Goal: Information Seeking & Learning: Learn about a topic

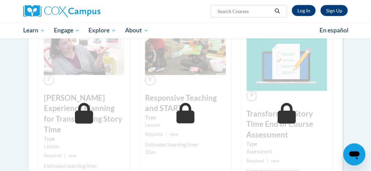
scroll to position [455, 0]
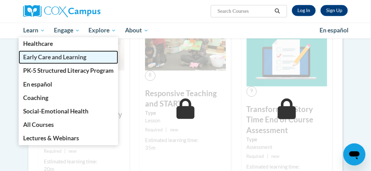
click at [40, 59] on span "Early Care and Learning" at bounding box center [54, 57] width 63 height 7
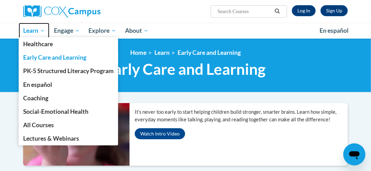
click at [31, 33] on span "Learn" at bounding box center [34, 31] width 22 height 8
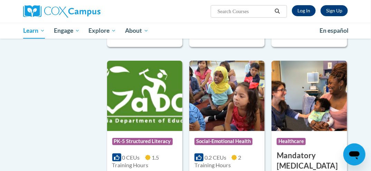
scroll to position [900, 0]
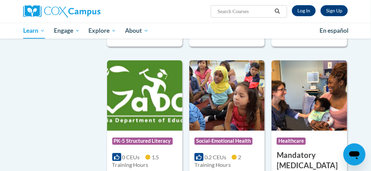
click at [235, 128] on img at bounding box center [226, 95] width 75 height 70
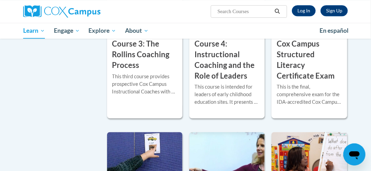
scroll to position [645, 0]
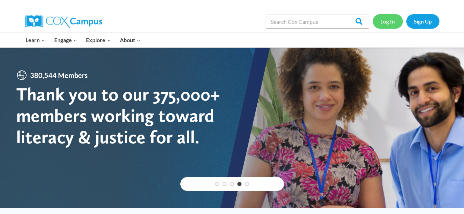
click at [390, 21] on link "Log In" at bounding box center [387, 21] width 30 height 14
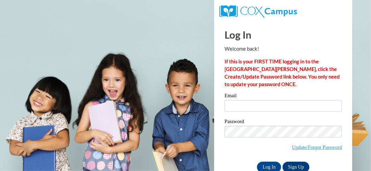
click at [262, 108] on input "Email" at bounding box center [282, 106] width 117 height 12
type input "ymartin825@yahoo.com"
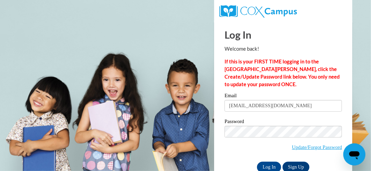
scroll to position [17, 0]
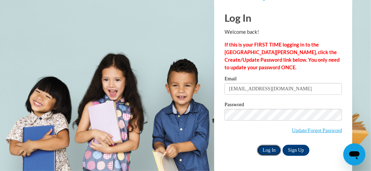
click at [263, 153] on input "Log In" at bounding box center [269, 150] width 24 height 11
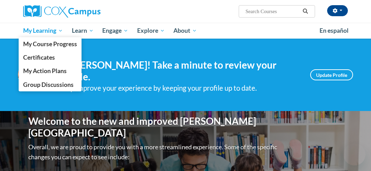
click at [47, 34] on span "My Learning" at bounding box center [43, 31] width 40 height 8
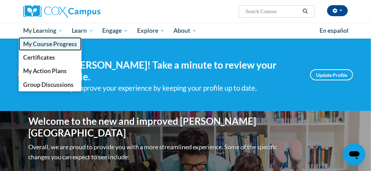
click at [66, 44] on span "My Course Progress" at bounding box center [50, 43] width 54 height 7
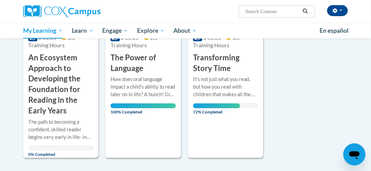
scroll to position [189, 0]
click at [218, 86] on div "It's not just what you read, but how you read with children that makes all the …" at bounding box center [225, 87] width 65 height 23
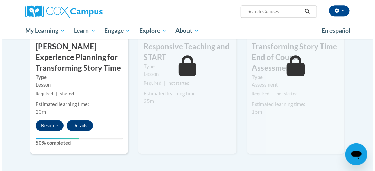
scroll to position [600, 0]
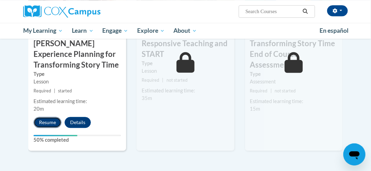
click at [46, 120] on button "Resume" at bounding box center [47, 122] width 28 height 11
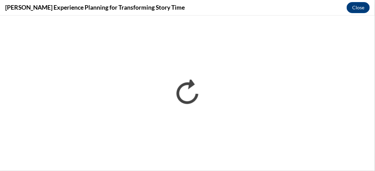
scroll to position [0, 0]
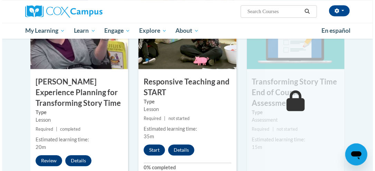
scroll to position [583, 0]
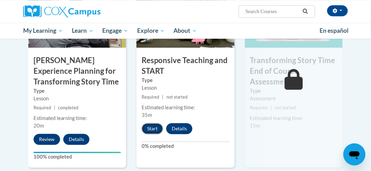
click at [149, 126] on button "Start" at bounding box center [152, 128] width 21 height 11
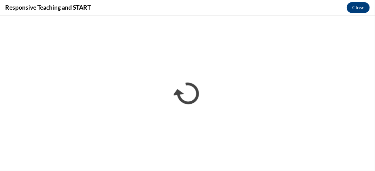
scroll to position [0, 0]
click at [139, 16] on iframe "</div></body> </html>" at bounding box center [187, 93] width 375 height 156
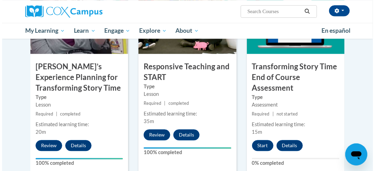
scroll to position [583, 0]
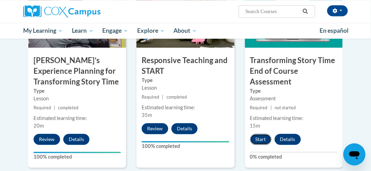
click at [257, 141] on button "Start" at bounding box center [260, 139] width 21 height 11
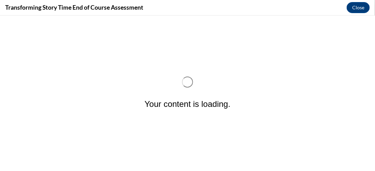
scroll to position [0, 0]
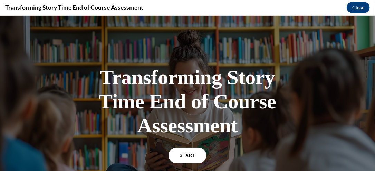
click at [186, 147] on link "START" at bounding box center [187, 155] width 38 height 16
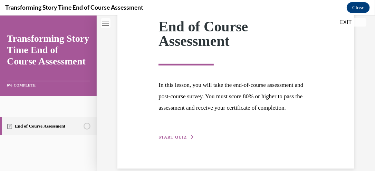
scroll to position [126, 0]
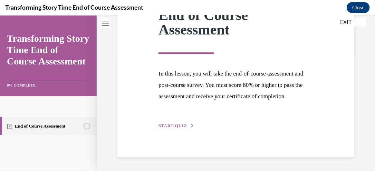
click at [173, 125] on span "START QUIZ" at bounding box center [172, 125] width 28 height 5
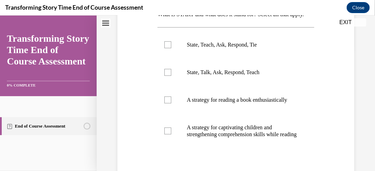
scroll to position [133, 0]
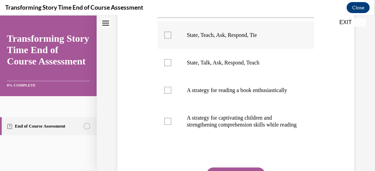
click at [162, 45] on label "State, Teach, Ask, Respond, Tie" at bounding box center [235, 35] width 157 height 28
click at [164, 38] on input "State, Teach, Ask, Respond, Tie" at bounding box center [167, 34] width 7 height 7
checkbox input "true"
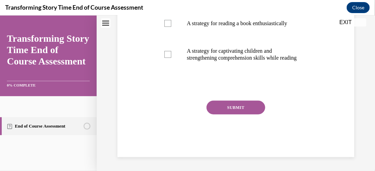
scroll to position [207, 0]
click at [222, 114] on button "SUBMIT" at bounding box center [235, 107] width 59 height 14
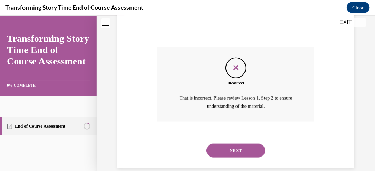
scroll to position [289, 0]
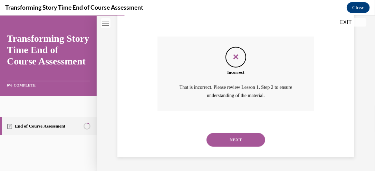
click at [244, 136] on button "NEXT" at bounding box center [235, 140] width 59 height 14
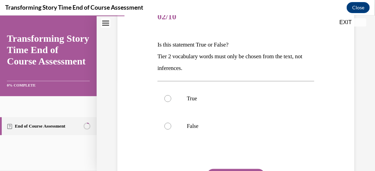
scroll to position [95, 0]
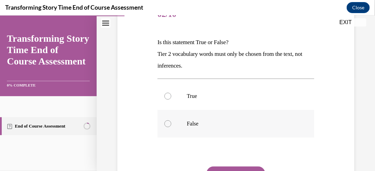
click at [168, 124] on div at bounding box center [167, 123] width 7 height 7
click at [168, 124] on input "False" at bounding box center [167, 123] width 7 height 7
radio input "true"
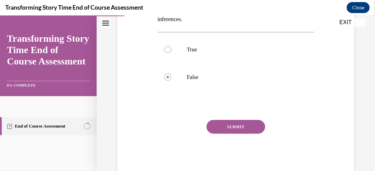
click at [239, 127] on button "SUBMIT" at bounding box center [235, 127] width 59 height 14
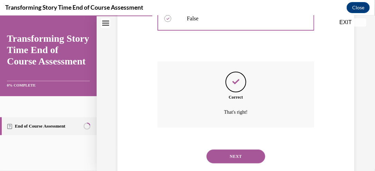
scroll to position [216, 0]
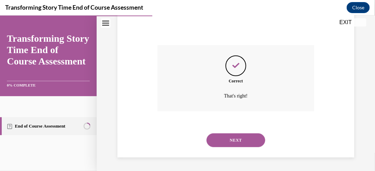
click at [231, 136] on button "NEXT" at bounding box center [235, 140] width 59 height 14
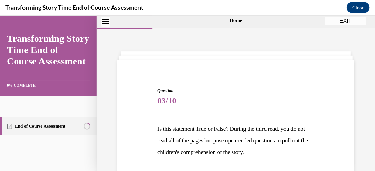
scroll to position [57, 0]
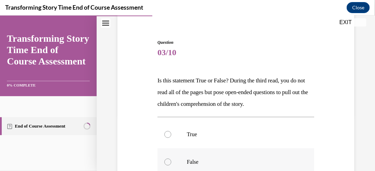
click at [164, 160] on div at bounding box center [167, 161] width 7 height 7
click at [164, 160] on input "False" at bounding box center [167, 161] width 7 height 7
radio input "true"
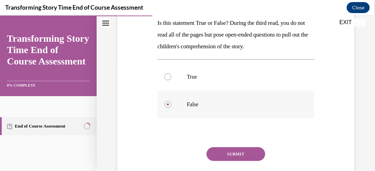
scroll to position [115, 0]
click at [170, 76] on div at bounding box center [167, 76] width 7 height 7
click at [170, 76] on input "True" at bounding box center [167, 76] width 7 height 7
radio input "true"
click at [225, 149] on button "SUBMIT" at bounding box center [235, 154] width 59 height 14
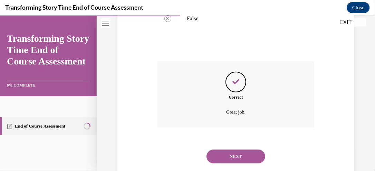
scroll to position [216, 0]
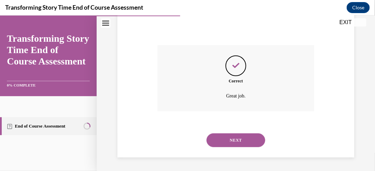
click at [232, 139] on button "NEXT" at bounding box center [235, 140] width 59 height 14
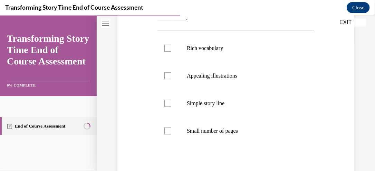
scroll to position [132, 0]
click at [171, 104] on label "Simple story line" at bounding box center [235, 103] width 157 height 28
click at [171, 104] on input "Simple story line" at bounding box center [167, 102] width 7 height 7
checkbox input "true"
click at [171, 133] on label "Small number of pages" at bounding box center [235, 130] width 157 height 28
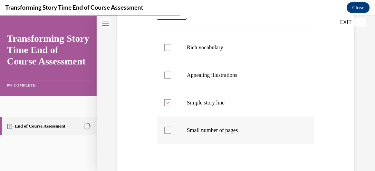
click at [171, 133] on input "Small number of pages" at bounding box center [167, 130] width 7 height 7
checkbox input "true"
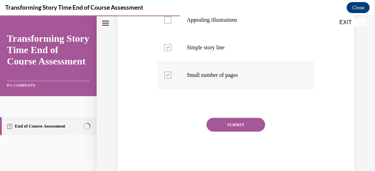
scroll to position [187, 0]
click at [248, 126] on button "SUBMIT" at bounding box center [235, 124] width 59 height 14
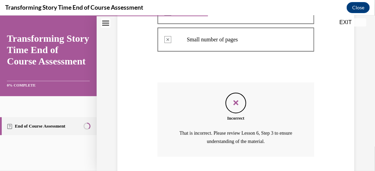
scroll to position [268, 0]
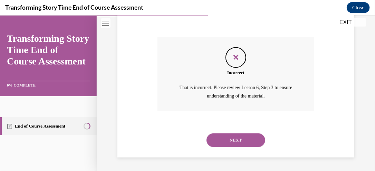
click at [246, 138] on button "NEXT" at bounding box center [235, 140] width 59 height 14
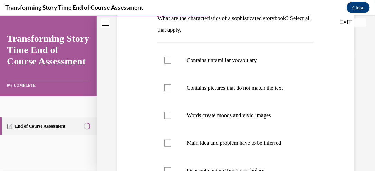
scroll to position [120, 0]
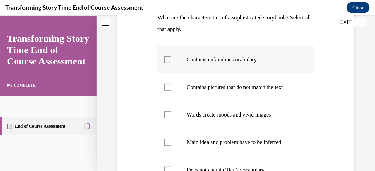
click at [170, 60] on div at bounding box center [167, 59] width 7 height 7
click at [170, 60] on input "Contains unfamiliar vocabulary" at bounding box center [167, 59] width 7 height 7
checkbox input "true"
click at [171, 114] on label "Words create moods and vivid images" at bounding box center [235, 115] width 157 height 28
click at [171, 114] on input "Words create moods and vivid images" at bounding box center [167, 114] width 7 height 7
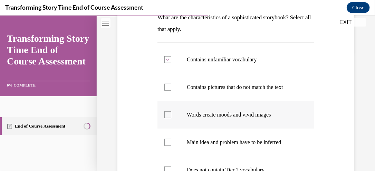
checkbox input "true"
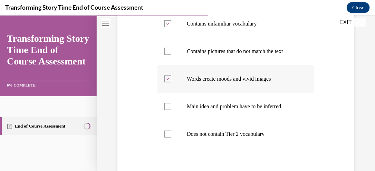
scroll to position [160, 0]
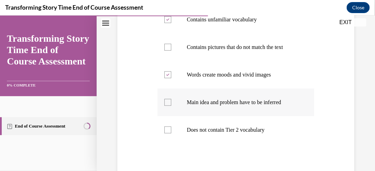
click at [169, 101] on div at bounding box center [167, 102] width 7 height 7
click at [169, 101] on input "Main idea and problem have to be inferred" at bounding box center [167, 102] width 7 height 7
checkbox input "true"
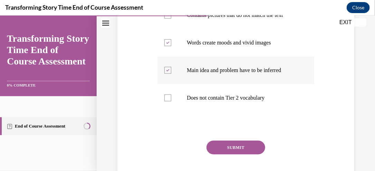
scroll to position [232, 0]
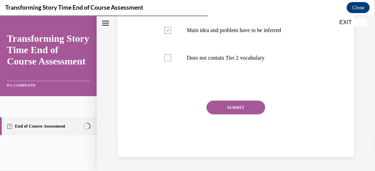
click at [245, 107] on button "SUBMIT" at bounding box center [235, 107] width 59 height 14
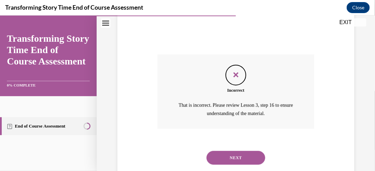
scroll to position [296, 0]
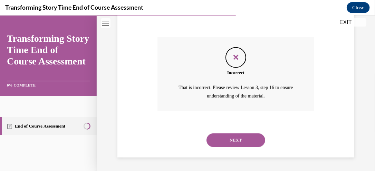
click at [238, 138] on button "NEXT" at bounding box center [235, 140] width 59 height 14
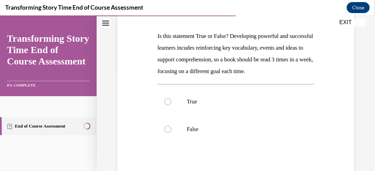
scroll to position [103, 0]
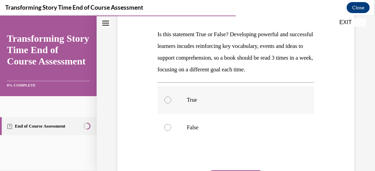
click at [167, 103] on div at bounding box center [167, 99] width 7 height 7
click at [167, 103] on input "True" at bounding box center [167, 99] width 7 height 7
radio input "true"
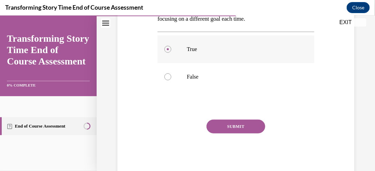
scroll to position [184, 0]
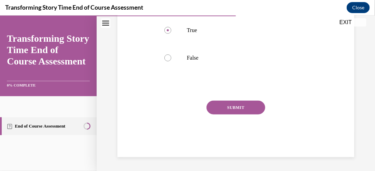
click at [253, 110] on button "SUBMIT" at bounding box center [235, 107] width 59 height 14
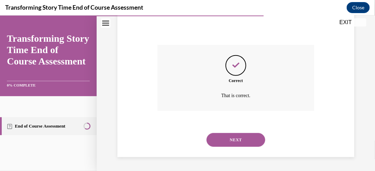
scroll to position [240, 0]
click at [241, 139] on button "NEXT" at bounding box center [235, 140] width 59 height 14
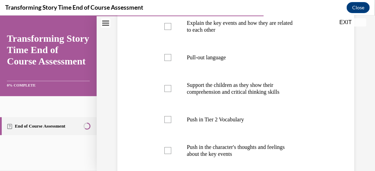
scroll to position [166, 0]
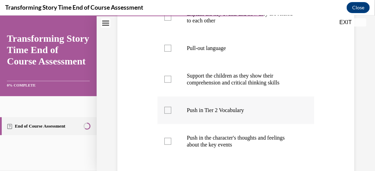
click at [160, 113] on label "Push in Tier 2 Vocabulary" at bounding box center [235, 110] width 157 height 28
click at [164, 113] on input "Push in Tier 2 Vocabulary" at bounding box center [167, 110] width 7 height 7
checkbox input "true"
click at [162, 47] on label "Pull-out language" at bounding box center [235, 48] width 157 height 28
click at [164, 47] on input "Pull-out language" at bounding box center [167, 48] width 7 height 7
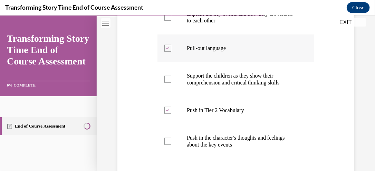
click at [166, 51] on label "Pull-out language" at bounding box center [235, 48] width 157 height 28
click at [166, 51] on input "Pull-out language" at bounding box center [167, 48] width 7 height 7
checkbox input "false"
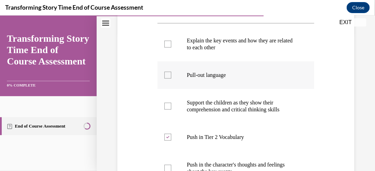
scroll to position [135, 0]
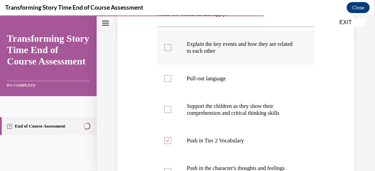
click at [170, 48] on div at bounding box center [167, 47] width 7 height 7
click at [170, 48] on input "Explain the key events and how they are related to each other" at bounding box center [167, 47] width 7 height 7
checkbox input "true"
click at [166, 109] on div at bounding box center [167, 109] width 7 height 7
click at [166, 109] on input "Support the children as they show their comprehension and critical thinking ski…" at bounding box center [167, 109] width 7 height 7
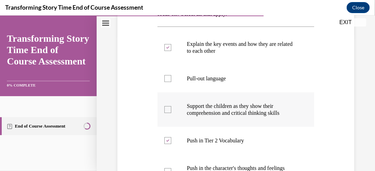
checkbox input "true"
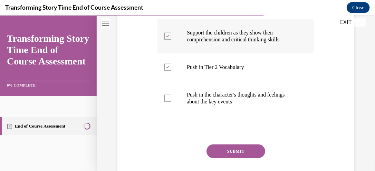
scroll to position [219, 0]
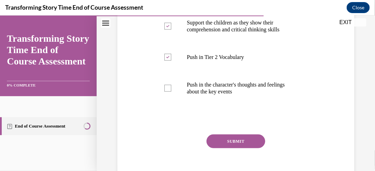
click at [218, 143] on button "SUBMIT" at bounding box center [235, 141] width 59 height 14
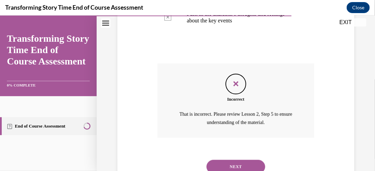
scroll to position [317, 0]
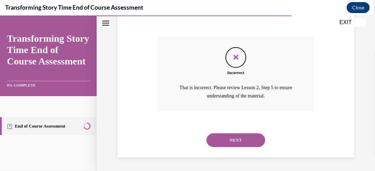
click at [238, 140] on button "NEXT" at bounding box center [235, 140] width 59 height 14
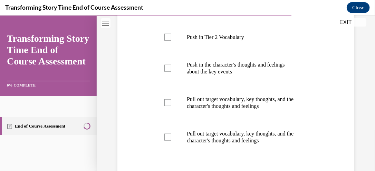
scroll to position [239, 0]
click at [166, 70] on div at bounding box center [167, 68] width 7 height 7
click at [166, 70] on input "Push in the character's thoughts and feelings about the key events" at bounding box center [167, 68] width 7 height 7
checkbox input "true"
click at [170, 99] on div at bounding box center [167, 102] width 7 height 7
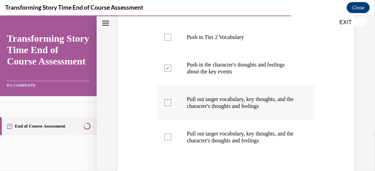
click at [170, 99] on input "Pull out target vocabulary, key thoughts, and the character's thoughts and feel…" at bounding box center [167, 102] width 7 height 7
checkbox input "true"
click at [164, 137] on div at bounding box center [167, 137] width 7 height 7
click at [164, 137] on input "Pull out target vocabulary, key thoughts, and the character's thoughts and feel…" at bounding box center [167, 137] width 7 height 7
checkbox input "true"
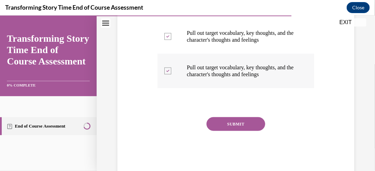
scroll to position [308, 0]
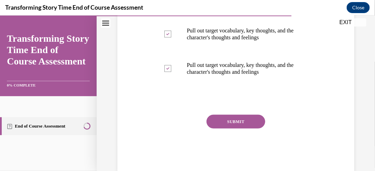
click at [228, 127] on button "SUBMIT" at bounding box center [235, 122] width 59 height 14
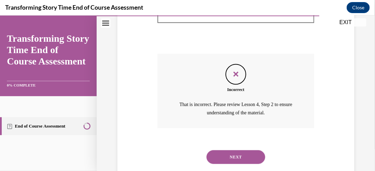
scroll to position [386, 0]
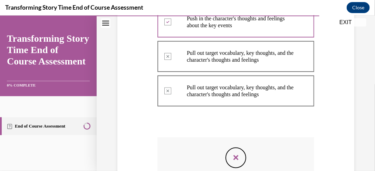
click at [364, 92] on div "Question 08/10 What is the purpose of the second START read and what should you…" at bounding box center [236, 12] width 278 height 520
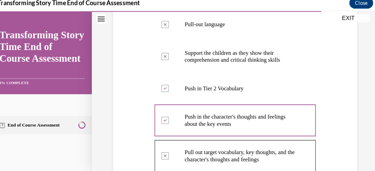
scroll to position [186, 0]
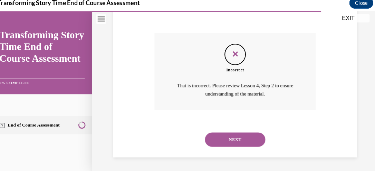
click at [235, 137] on button "NEXT" at bounding box center [228, 136] width 59 height 14
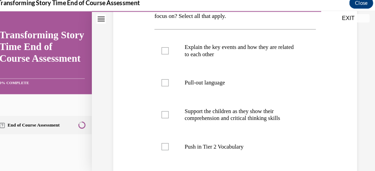
scroll to position [129, 0]
click at [161, 48] on div at bounding box center [160, 49] width 7 height 7
click at [161, 48] on input "Explain the key events and how they are related to each other" at bounding box center [160, 49] width 7 height 7
checkbox input "true"
click at [157, 111] on div at bounding box center [160, 111] width 7 height 7
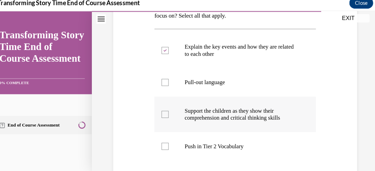
click at [157, 111] on input "Support the children as they show their comprehension and critical thinking ski…" at bounding box center [160, 111] width 7 height 7
checkbox input "true"
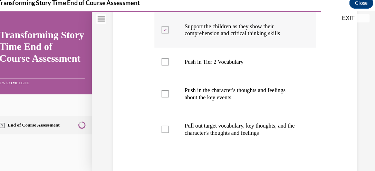
scroll to position [234, 0]
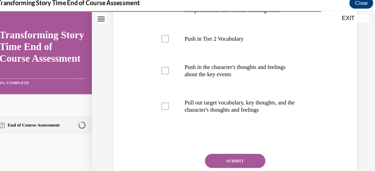
click at [248, 157] on button "SUBMIT" at bounding box center [228, 157] width 59 height 14
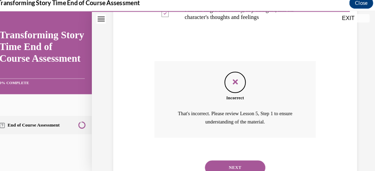
scroll to position [351, 0]
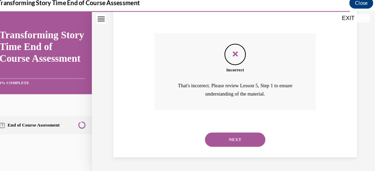
click at [238, 135] on button "NEXT" at bounding box center [228, 136] width 59 height 14
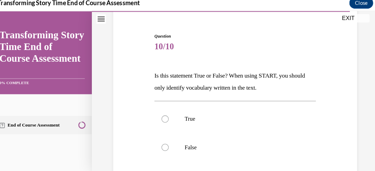
scroll to position [72, 0]
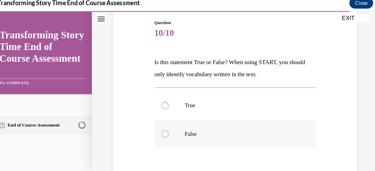
click at [175, 129] on label "False" at bounding box center [228, 131] width 157 height 28
click at [164, 129] on input "False" at bounding box center [160, 130] width 7 height 7
radio input "true"
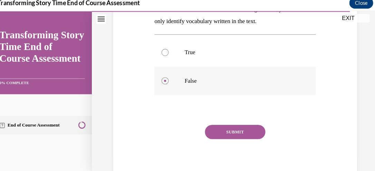
scroll to position [125, 0]
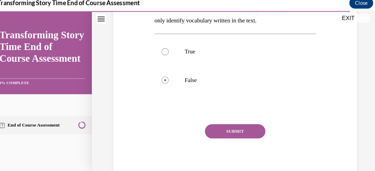
click at [221, 124] on button "SUBMIT" at bounding box center [228, 128] width 59 height 14
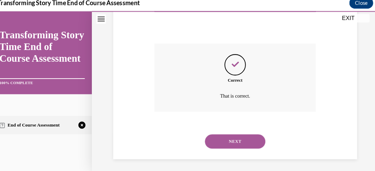
scroll to position [205, 0]
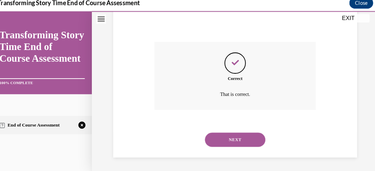
click at [223, 135] on button "NEXT" at bounding box center [228, 136] width 59 height 14
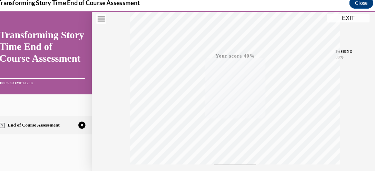
scroll to position [198, 0]
click at [229, 124] on icon "button" at bounding box center [228, 125] width 25 height 8
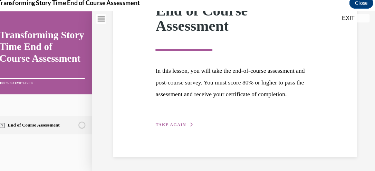
scroll to position [107, 0]
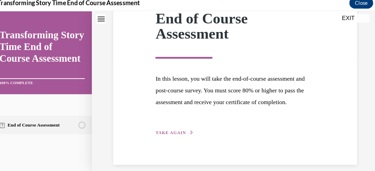
click at [169, 132] on span "TAKE AGAIN" at bounding box center [165, 129] width 29 height 5
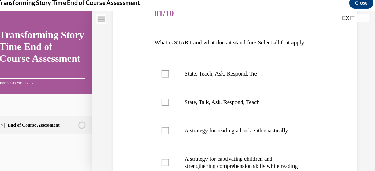
scroll to position [91, 0]
click at [162, 76] on div at bounding box center [160, 72] width 7 height 7
click at [162, 76] on input "State, Teach, Ask, Respond, Tie" at bounding box center [160, 72] width 7 height 7
checkbox input "true"
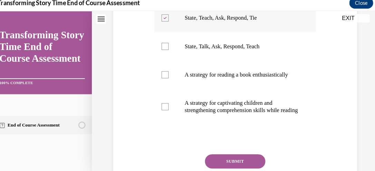
scroll to position [148, 0]
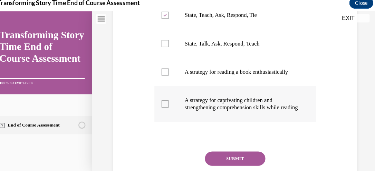
click at [161, 105] on div at bounding box center [160, 101] width 7 height 7
click at [161, 105] on input "A strategy for captivating children and strengthening comprehension skills whil…" at bounding box center [160, 101] width 7 height 7
checkbox input "true"
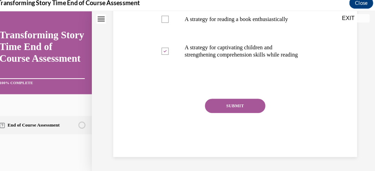
click at [215, 110] on button "SUBMIT" at bounding box center [228, 103] width 59 height 14
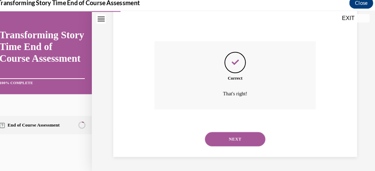
scroll to position [281, 0]
click at [219, 135] on button "NEXT" at bounding box center [228, 136] width 59 height 14
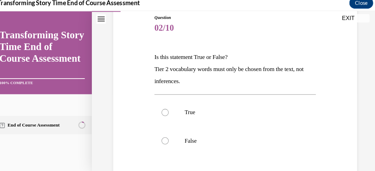
scroll to position [89, 0]
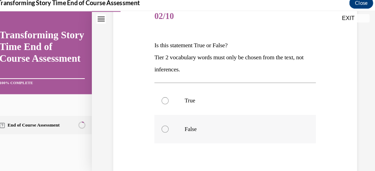
click at [160, 124] on div at bounding box center [160, 125] width 7 height 7
click at [160, 124] on input "False" at bounding box center [160, 125] width 7 height 7
radio input "true"
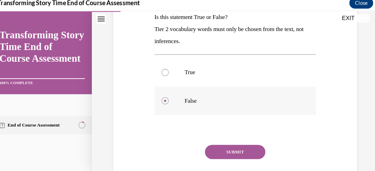
scroll to position [155, 0]
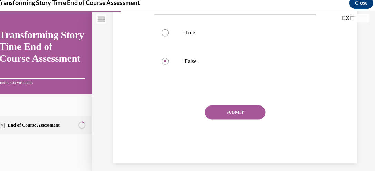
click at [215, 110] on button "SUBMIT" at bounding box center [228, 110] width 59 height 14
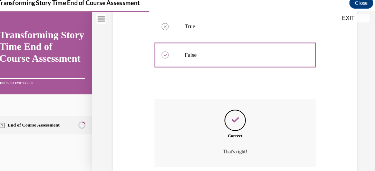
scroll to position [216, 0]
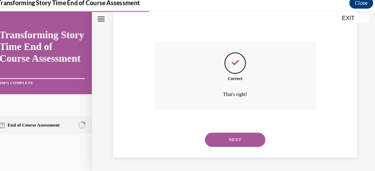
click at [209, 136] on button "NEXT" at bounding box center [228, 136] width 59 height 14
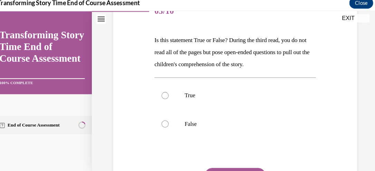
scroll to position [103, 0]
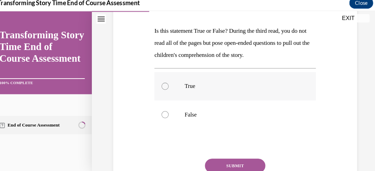
click at [161, 82] on div at bounding box center [160, 84] width 7 height 7
click at [161, 82] on input "True" at bounding box center [160, 84] width 7 height 7
radio input "true"
click at [225, 158] on button "SUBMIT" at bounding box center [228, 162] width 59 height 14
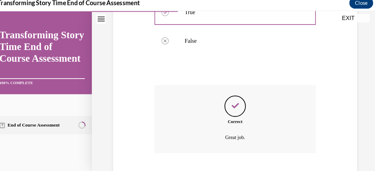
scroll to position [216, 0]
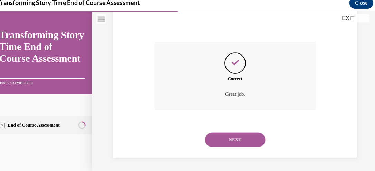
click at [206, 135] on button "NEXT" at bounding box center [228, 136] width 59 height 14
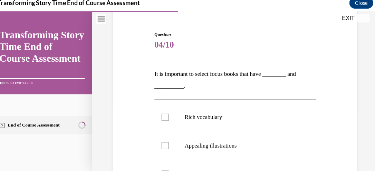
scroll to position [62, 0]
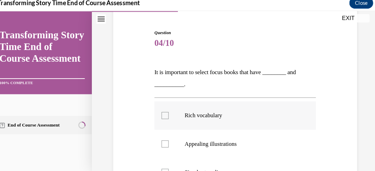
click at [159, 113] on div at bounding box center [160, 112] width 7 height 7
click at [159, 113] on input "Rich vocabulary" at bounding box center [160, 112] width 7 height 7
checkbox input "true"
click at [157, 142] on div at bounding box center [160, 140] width 7 height 7
click at [157, 142] on input "Appealing illustrations" at bounding box center [160, 140] width 7 height 7
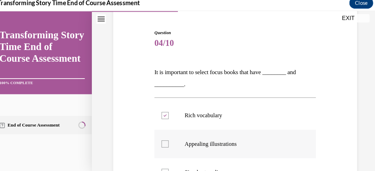
checkbox input "true"
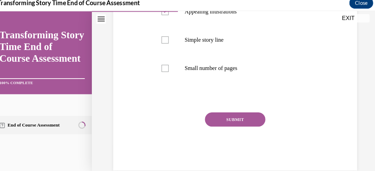
click at [209, 117] on button "SUBMIT" at bounding box center [228, 116] width 59 height 14
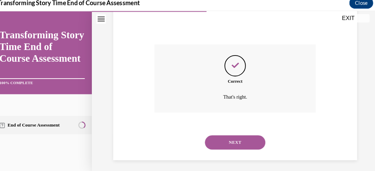
scroll to position [260, 0]
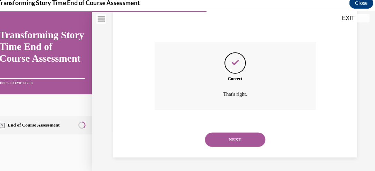
click at [212, 135] on button "NEXT" at bounding box center [228, 136] width 59 height 14
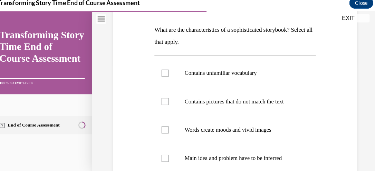
scroll to position [105, 0]
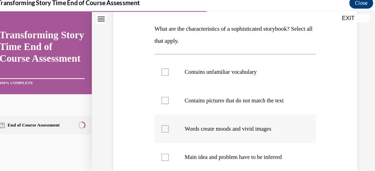
click at [161, 125] on div at bounding box center [160, 125] width 7 height 7
click at [161, 125] on input "Words create moods and vivid images" at bounding box center [160, 125] width 7 height 7
checkbox input "true"
click at [157, 155] on div at bounding box center [160, 153] width 7 height 7
click at [157, 155] on input "Main idea and problem have to be inferred" at bounding box center [160, 153] width 7 height 7
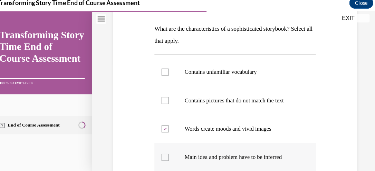
checkbox input "true"
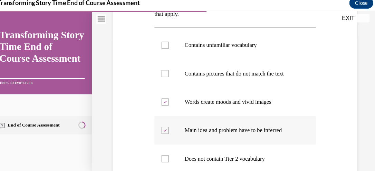
scroll to position [129, 0]
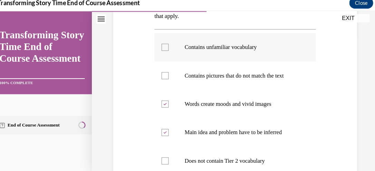
click at [158, 45] on div at bounding box center [160, 46] width 7 height 7
click at [158, 45] on input "Contains unfamiliar vocabulary" at bounding box center [160, 46] width 7 height 7
checkbox input "true"
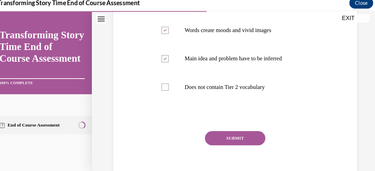
click at [206, 134] on button "SUBMIT" at bounding box center [228, 135] width 59 height 14
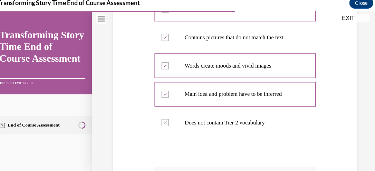
scroll to position [167, 0]
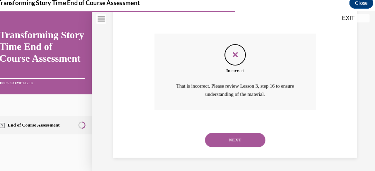
click at [243, 133] on button "NEXT" at bounding box center [228, 136] width 59 height 14
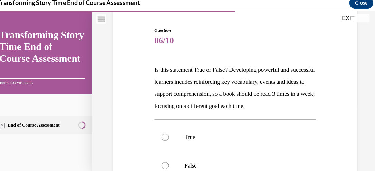
scroll to position [66, 0]
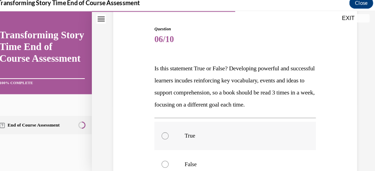
click at [159, 136] on div at bounding box center [160, 132] width 7 height 7
click at [159, 136] on input "True" at bounding box center [160, 132] width 7 height 7
radio input "true"
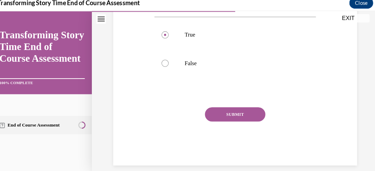
click at [211, 118] on button "SUBMIT" at bounding box center [228, 112] width 59 height 14
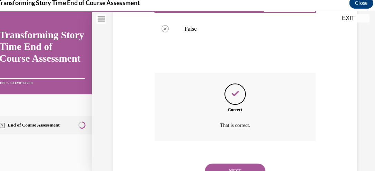
scroll to position [240, 0]
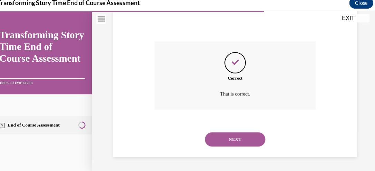
click at [213, 132] on button "NEXT" at bounding box center [228, 136] width 59 height 14
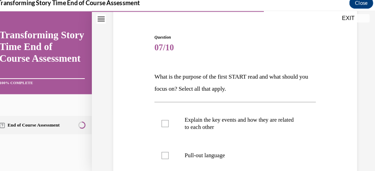
scroll to position [66, 0]
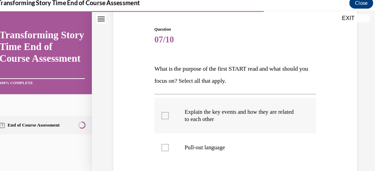
click at [159, 113] on div at bounding box center [160, 112] width 7 height 7
click at [159, 113] on input "Explain the key events and how they are related to each other" at bounding box center [160, 112] width 7 height 7
checkbox input "true"
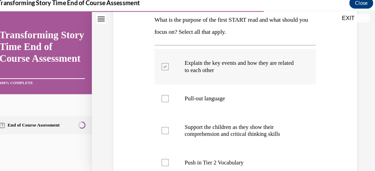
scroll to position [124, 0]
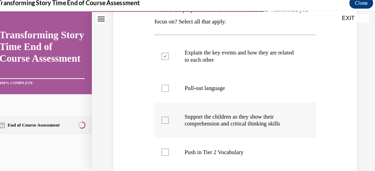
click at [155, 119] on label "Support the children as they show their comprehension and critical thinking ski…" at bounding box center [228, 117] width 157 height 35
click at [157, 119] on input "Support the children as they show their comprehension and critical thinking ski…" at bounding box center [160, 117] width 7 height 7
checkbox input "true"
click at [157, 148] on div at bounding box center [160, 148] width 7 height 7
click at [157, 148] on input "Push in Tier 2 Vocabulary" at bounding box center [160, 148] width 7 height 7
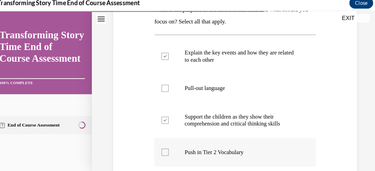
checkbox input "true"
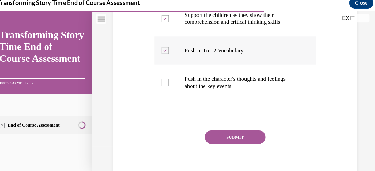
scroll to position [233, 0]
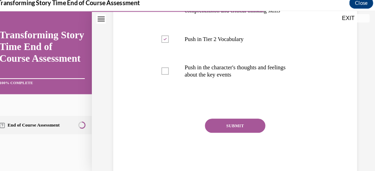
click at [210, 123] on button "SUBMIT" at bounding box center [228, 123] width 59 height 14
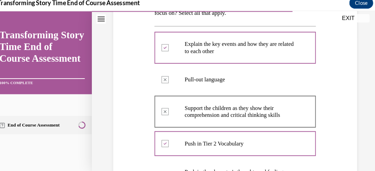
scroll to position [121, 0]
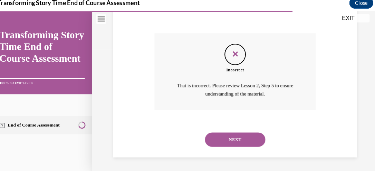
click at [236, 133] on button "NEXT" at bounding box center [228, 136] width 59 height 14
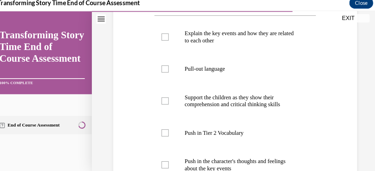
scroll to position [177, 0]
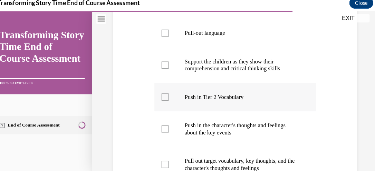
click at [153, 91] on label "Push in Tier 2 Vocabulary" at bounding box center [228, 95] width 157 height 28
click at [157, 91] on input "Push in Tier 2 Vocabulary" at bounding box center [160, 94] width 7 height 7
checkbox input "true"
click at [158, 123] on div at bounding box center [160, 125] width 7 height 7
click at [158, 123] on input "Push in the character's thoughts and feelings about the key events" at bounding box center [160, 125] width 7 height 7
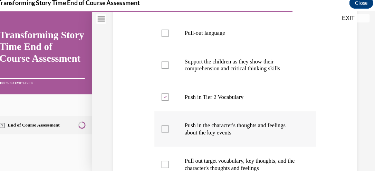
checkbox input "true"
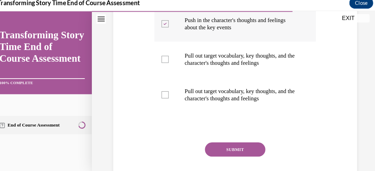
scroll to position [284, 0]
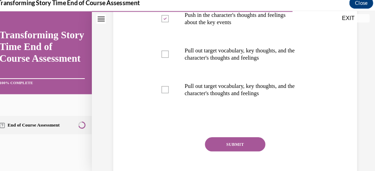
click at [216, 140] on button "SUBMIT" at bounding box center [228, 141] width 59 height 14
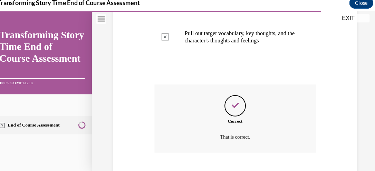
scroll to position [377, 0]
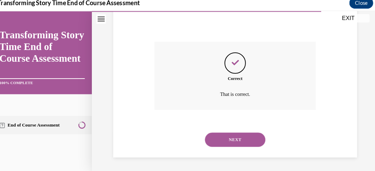
click at [211, 135] on button "NEXT" at bounding box center [228, 136] width 59 height 14
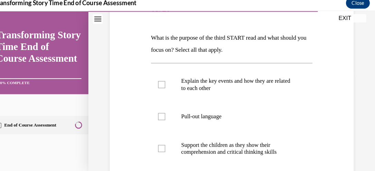
scroll to position [106, 0]
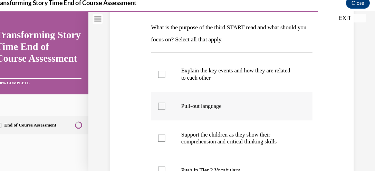
click at [155, 104] on div at bounding box center [157, 103] width 7 height 7
click at [155, 104] on input "Pull-out language" at bounding box center [157, 103] width 7 height 7
checkbox input "true"
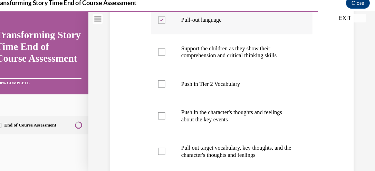
scroll to position [193, 0]
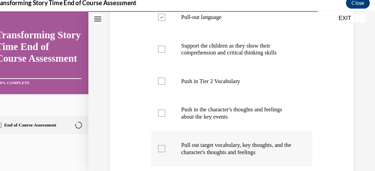
click at [156, 143] on div at bounding box center [157, 144] width 7 height 7
click at [156, 143] on input "Pull out target vocabulary, key thoughts, and the character's thoughts and feel…" at bounding box center [157, 144] width 7 height 7
checkbox input "true"
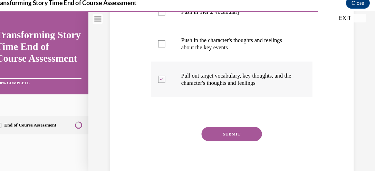
scroll to position [265, 0]
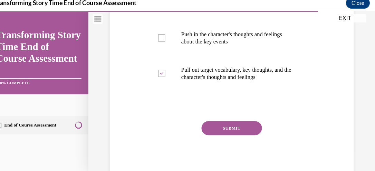
click at [233, 122] on button "SUBMIT" at bounding box center [225, 125] width 59 height 14
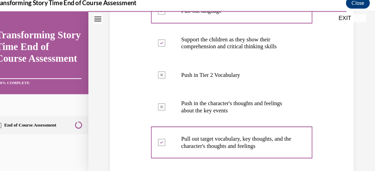
scroll to position [199, 0]
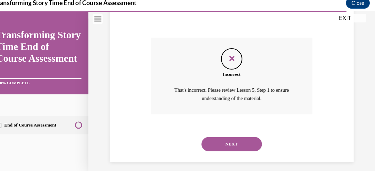
click at [230, 136] on button "NEXT" at bounding box center [225, 141] width 59 height 14
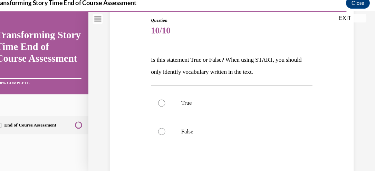
scroll to position [77, 0]
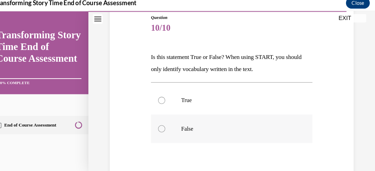
click at [155, 127] on div at bounding box center [157, 125] width 7 height 7
click at [155, 127] on input "False" at bounding box center [157, 125] width 7 height 7
radio input "true"
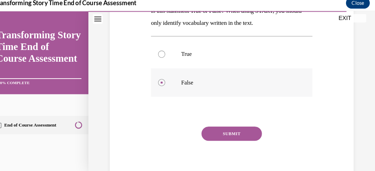
scroll to position [149, 0]
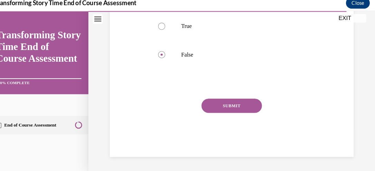
click at [214, 100] on button "SUBMIT" at bounding box center [225, 103] width 59 height 14
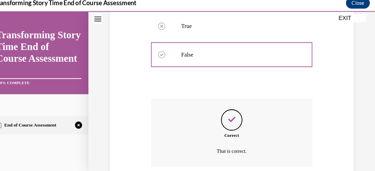
scroll to position [205, 0]
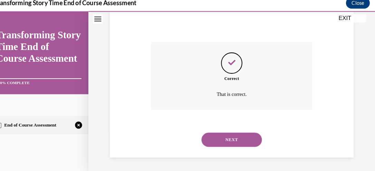
click at [209, 130] on button "NEXT" at bounding box center [225, 136] width 59 height 14
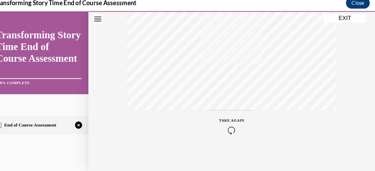
scroll to position [198, 0]
click at [223, 124] on icon "button" at bounding box center [225, 125] width 25 height 8
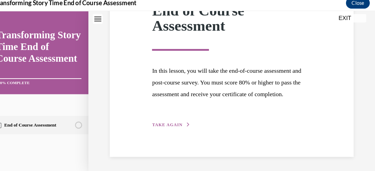
scroll to position [107, 0]
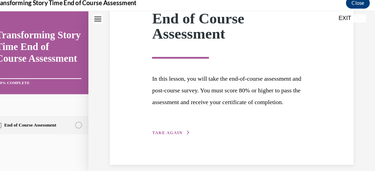
click at [163, 132] on button "TAKE AGAIN" at bounding box center [166, 129] width 37 height 6
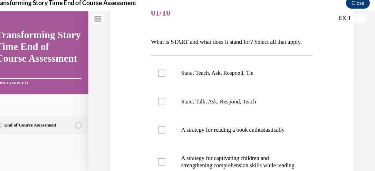
scroll to position [95, 0]
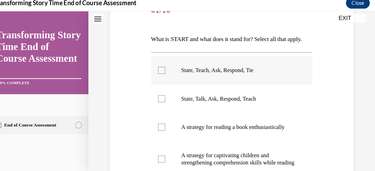
click at [155, 72] on div at bounding box center [157, 68] width 7 height 7
click at [155, 72] on input "State, Teach, Ask, Respond, Tie" at bounding box center [157, 68] width 7 height 7
checkbox input "true"
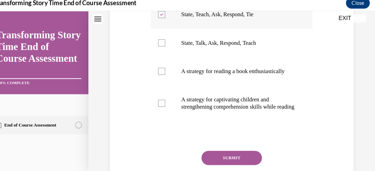
scroll to position [153, 0]
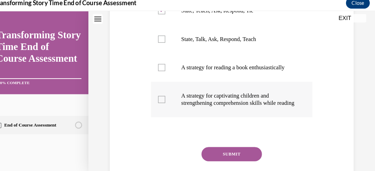
click at [155, 100] on div at bounding box center [157, 97] width 7 height 7
click at [155, 100] on input "A strategy for captivating children and strengthening comprehension skills whil…" at bounding box center [157, 97] width 7 height 7
checkbox input "true"
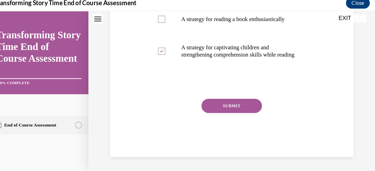
click at [224, 110] on button "SUBMIT" at bounding box center [225, 103] width 59 height 14
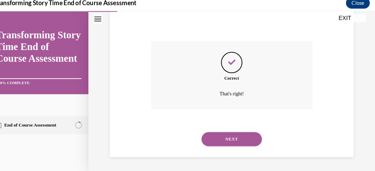
scroll to position [281, 0]
click at [229, 133] on button "NEXT" at bounding box center [225, 136] width 59 height 14
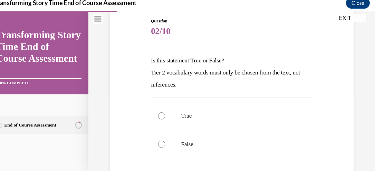
scroll to position [80, 0]
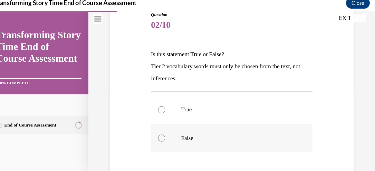
click at [156, 135] on div at bounding box center [157, 134] width 7 height 7
click at [156, 135] on input "False" at bounding box center [157, 134] width 7 height 7
radio input "true"
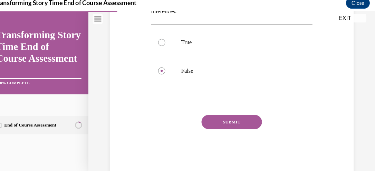
click at [213, 118] on button "SUBMIT" at bounding box center [225, 119] width 59 height 14
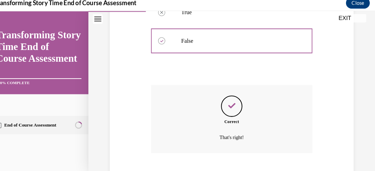
scroll to position [216, 0]
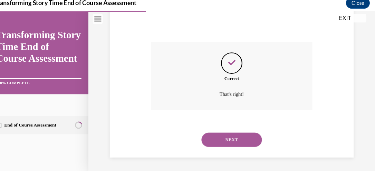
click at [212, 137] on button "NEXT" at bounding box center [225, 136] width 59 height 14
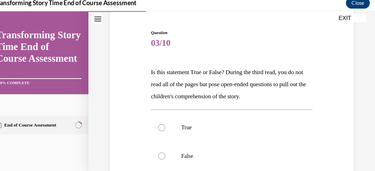
scroll to position [65, 0]
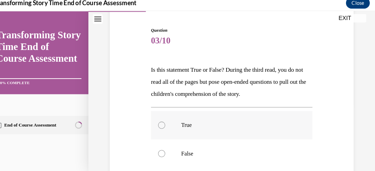
click at [152, 124] on label "True" at bounding box center [225, 122] width 157 height 28
click at [154, 124] on input "True" at bounding box center [157, 121] width 7 height 7
radio input "true"
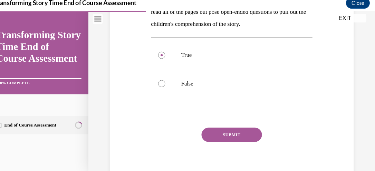
click at [217, 132] on button "SUBMIT" at bounding box center [225, 131] width 59 height 14
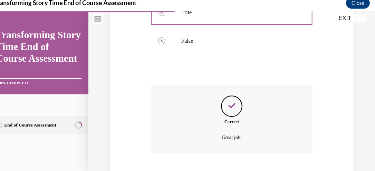
scroll to position [216, 0]
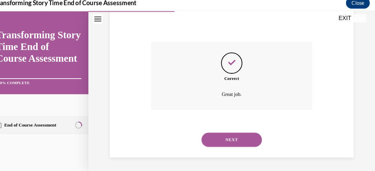
click at [203, 132] on button "NEXT" at bounding box center [225, 136] width 59 height 14
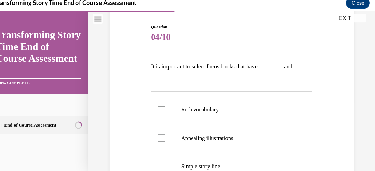
scroll to position [69, 0]
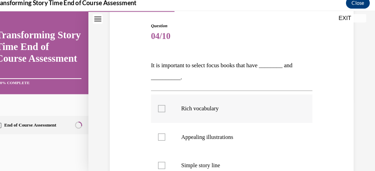
click at [155, 106] on div at bounding box center [157, 106] width 7 height 7
click at [155, 106] on input "Rich vocabulary" at bounding box center [157, 106] width 7 height 7
checkbox input "true"
click at [155, 131] on div at bounding box center [157, 133] width 7 height 7
click at [155, 131] on input "Appealing illustrations" at bounding box center [157, 133] width 7 height 7
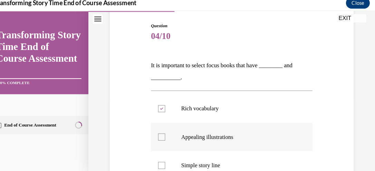
checkbox input "true"
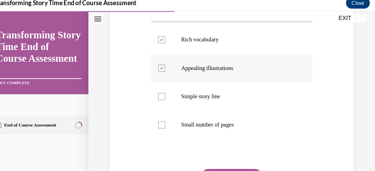
scroll to position [140, 0]
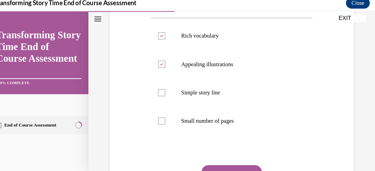
click at [209, 162] on button "SUBMIT" at bounding box center [225, 168] width 59 height 14
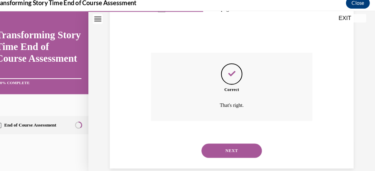
scroll to position [260, 0]
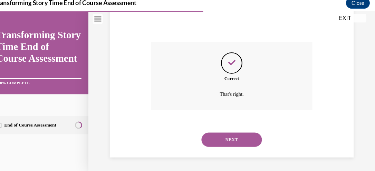
click at [213, 134] on button "NEXT" at bounding box center [225, 136] width 59 height 14
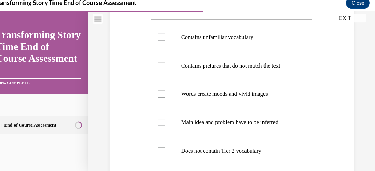
scroll to position [146, 0]
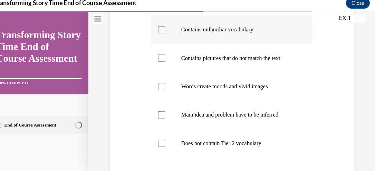
click at [152, 34] on label "Contains unfamiliar vocabulary" at bounding box center [225, 29] width 157 height 28
click at [154, 32] on input "Contains unfamiliar vocabulary" at bounding box center [157, 29] width 7 height 7
checkbox input "true"
click at [151, 58] on label "Contains pictures that do not match the text" at bounding box center [225, 57] width 157 height 28
click at [154, 58] on input "Contains pictures that do not match the text" at bounding box center [157, 56] width 7 height 7
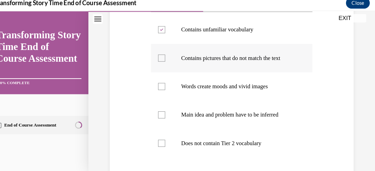
checkbox input "true"
click at [152, 81] on label "Words create moods and vivid images" at bounding box center [225, 84] width 157 height 28
click at [154, 81] on input "Words create moods and vivid images" at bounding box center [157, 84] width 7 height 7
checkbox input "true"
click at [154, 111] on div at bounding box center [157, 111] width 7 height 7
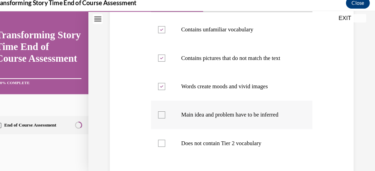
click at [154, 111] on input "Main idea and problem have to be inferred" at bounding box center [157, 111] width 7 height 7
checkbox input "true"
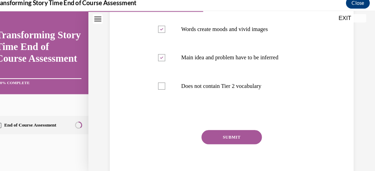
click at [209, 135] on button "SUBMIT" at bounding box center [225, 134] width 59 height 14
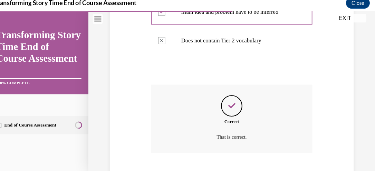
scroll to position [288, 0]
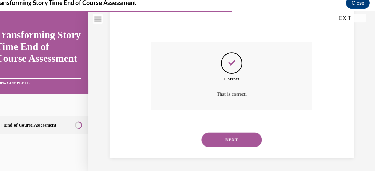
click at [219, 137] on button "NEXT" at bounding box center [225, 136] width 59 height 14
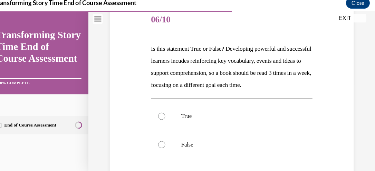
scroll to position [113, 0]
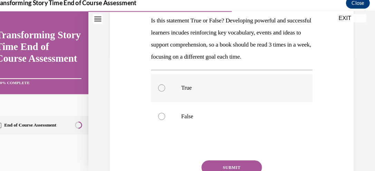
click at [154, 89] on div at bounding box center [157, 85] width 7 height 7
click at [154, 89] on input "True" at bounding box center [157, 85] width 7 height 7
radio input "true"
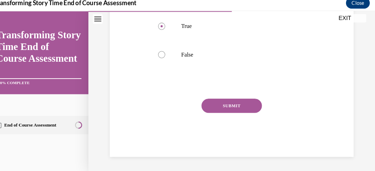
click at [217, 110] on button "SUBMIT" at bounding box center [225, 103] width 59 height 14
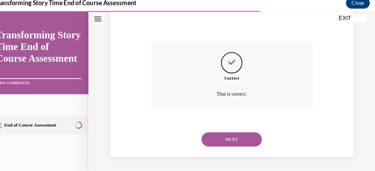
scroll to position [240, 0]
click at [217, 137] on button "NEXT" at bounding box center [225, 136] width 59 height 14
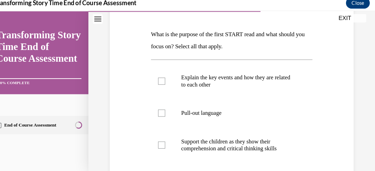
scroll to position [100, 0]
click at [155, 76] on div at bounding box center [157, 78] width 7 height 7
click at [155, 76] on input "Explain the key events and how they are related to each other" at bounding box center [157, 78] width 7 height 7
checkbox input "true"
click at [154, 142] on div at bounding box center [157, 140] width 7 height 7
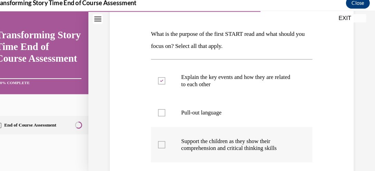
click at [154, 142] on input "Support the children as they show their comprehension and critical thinking ski…" at bounding box center [157, 140] width 7 height 7
checkbox input "true"
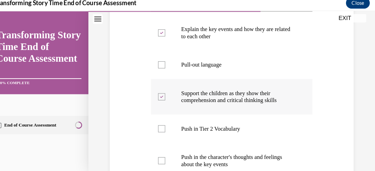
scroll to position [160, 0]
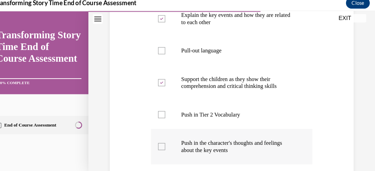
click at [156, 139] on div at bounding box center [157, 142] width 7 height 7
click at [156, 139] on input "Push in the character's thoughts and feelings about the key events" at bounding box center [157, 142] width 7 height 7
checkbox input "true"
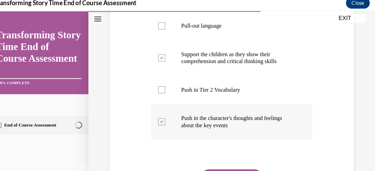
scroll to position [215, 0]
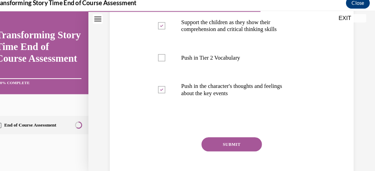
click at [210, 139] on button "SUBMIT" at bounding box center [225, 141] width 59 height 14
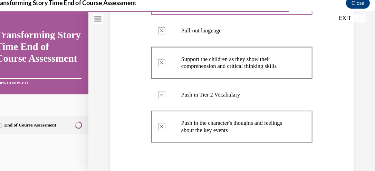
scroll to position [184, 0]
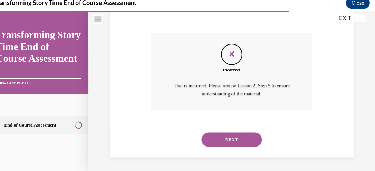
click at [230, 132] on button "NEXT" at bounding box center [225, 136] width 59 height 14
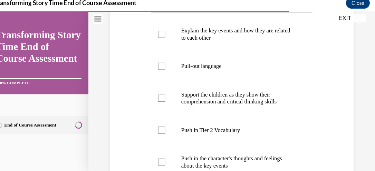
scroll to position [148, 0]
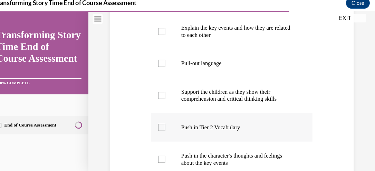
click at [155, 121] on div at bounding box center [157, 123] width 7 height 7
click at [155, 121] on input "Push in Tier 2 Vocabulary" at bounding box center [157, 123] width 7 height 7
checkbox input "true"
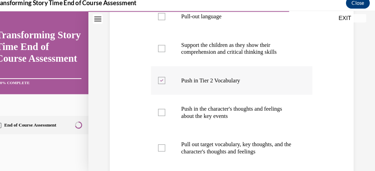
scroll to position [196, 0]
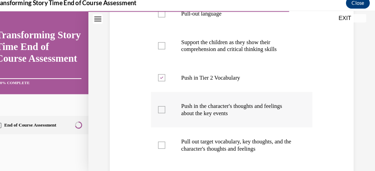
click at [153, 110] on label "Push in the character's thoughts and feelings about the key events" at bounding box center [225, 107] width 157 height 35
click at [154, 110] on input "Push in the character's thoughts and feelings about the key events" at bounding box center [157, 107] width 7 height 7
checkbox input "true"
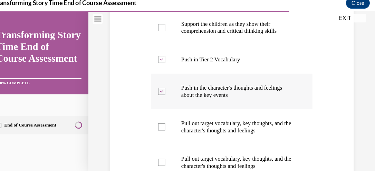
scroll to position [249, 0]
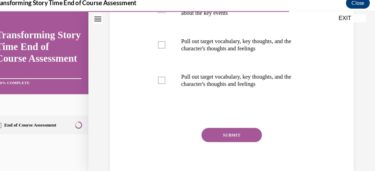
click at [214, 133] on button "SUBMIT" at bounding box center [225, 132] width 59 height 14
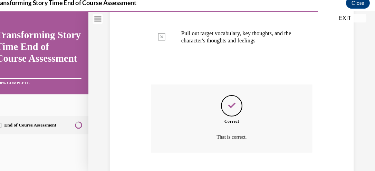
scroll to position [377, 0]
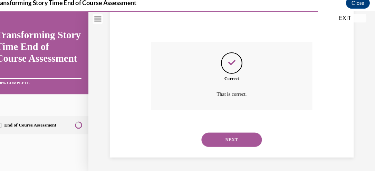
click at [210, 141] on button "NEXT" at bounding box center [225, 136] width 59 height 14
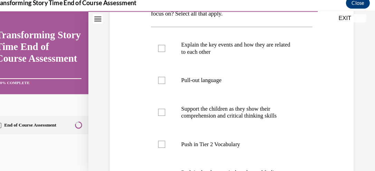
scroll to position [132, 0]
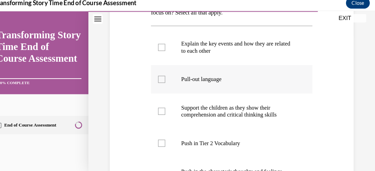
click at [155, 80] on label "Pull-out language" at bounding box center [225, 78] width 157 height 28
click at [155, 80] on input "Pull-out language" at bounding box center [157, 77] width 7 height 7
checkbox input "true"
click at [157, 109] on div at bounding box center [157, 108] width 7 height 7
click at [157, 109] on input "Support the children as they show their comprehension and critical thinking ski…" at bounding box center [157, 108] width 7 height 7
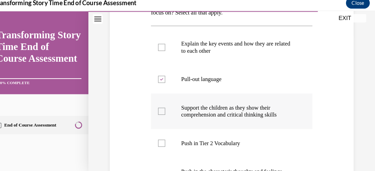
checkbox input "true"
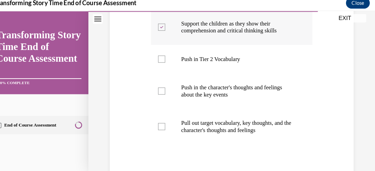
scroll to position [215, 0]
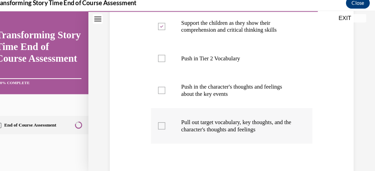
click at [155, 122] on div at bounding box center [157, 122] width 7 height 7
click at [155, 122] on input "Pull out target vocabulary, key thoughts, and the character's thoughts and feel…" at bounding box center [157, 122] width 7 height 7
checkbox input "true"
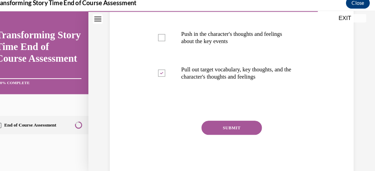
click at [211, 120] on button "SUBMIT" at bounding box center [225, 125] width 59 height 14
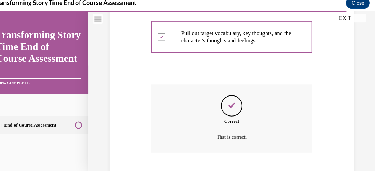
scroll to position [343, 0]
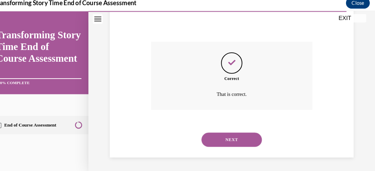
click at [219, 131] on button "NEXT" at bounding box center [225, 136] width 59 height 14
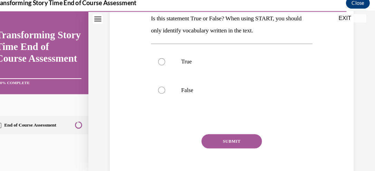
scroll to position [115, 0]
click at [155, 88] on div at bounding box center [157, 88] width 7 height 7
click at [155, 88] on input "False" at bounding box center [157, 88] width 7 height 7
radio input "true"
click at [212, 136] on button "SUBMIT" at bounding box center [225, 138] width 59 height 14
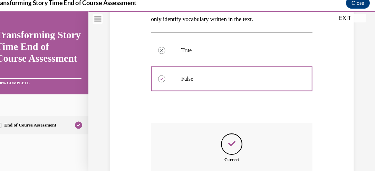
scroll to position [205, 0]
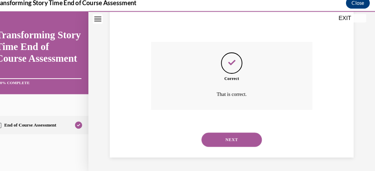
click at [232, 132] on button "NEXT" at bounding box center [225, 136] width 59 height 14
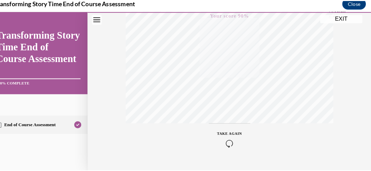
scroll to position [198, 0]
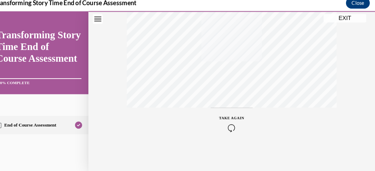
click at [328, 21] on button "EXIT" at bounding box center [334, 18] width 41 height 8
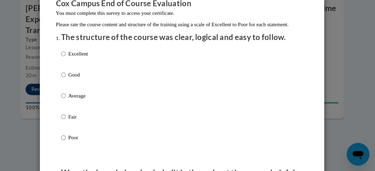
scroll to position [64, 0]
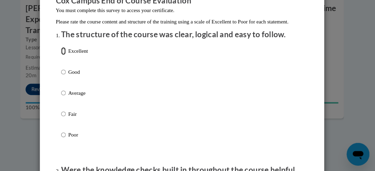
click at [72, 58] on input "Excellent" at bounding box center [72, 54] width 4 height 8
radio input "true"
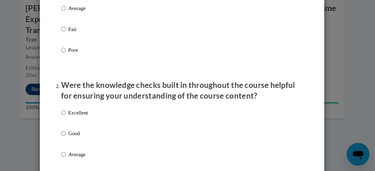
scroll to position [154, 0]
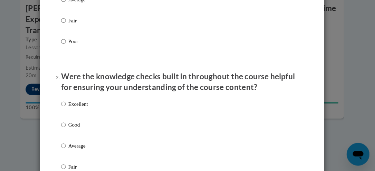
click at [77, 109] on p "Excellent" at bounding box center [86, 106] width 19 height 8
click at [75, 109] on input "Excellent" at bounding box center [72, 106] width 4 height 8
radio input "true"
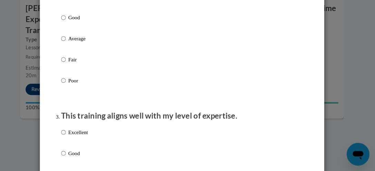
click at [77, 137] on p "Excellent" at bounding box center [86, 133] width 19 height 8
click at [75, 137] on input "Excellent" at bounding box center [72, 133] width 4 height 8
radio input "true"
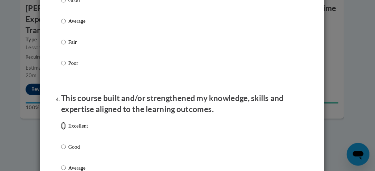
click at [70, 131] on input "Excellent" at bounding box center [72, 127] width 4 height 8
radio input "true"
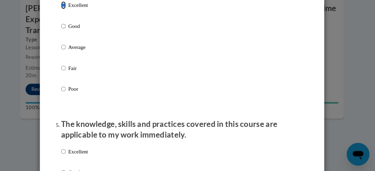
scroll to position [562, 0]
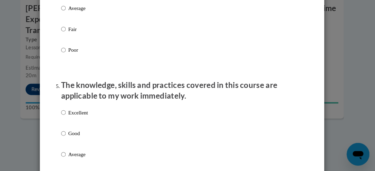
click at [77, 118] on p "Excellent" at bounding box center [86, 114] width 19 height 8
click at [75, 118] on input "Excellent" at bounding box center [72, 114] width 4 height 8
radio input "true"
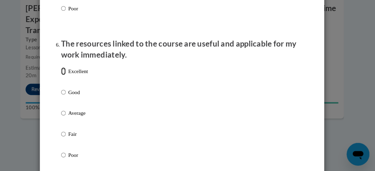
click at [70, 78] on input "Excellent" at bounding box center [72, 74] width 4 height 8
radio input "true"
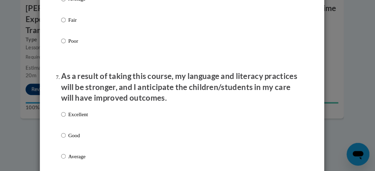
scroll to position [895, 0]
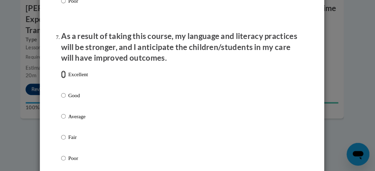
click at [70, 81] on input "Excellent" at bounding box center [72, 77] width 4 height 8
radio input "true"
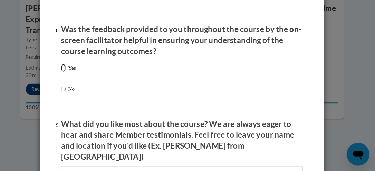
click at [70, 75] on input "Yes" at bounding box center [72, 71] width 4 height 8
radio input "true"
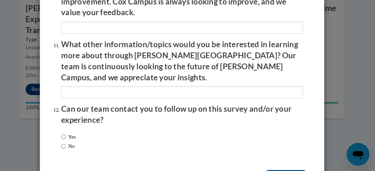
scroll to position [1266, 0]
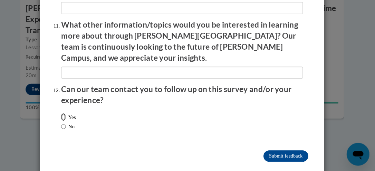
click at [70, 115] on input "Yes" at bounding box center [72, 119] width 4 height 8
radio input "true"
click at [278, 151] on input "Submit feedback" at bounding box center [288, 156] width 43 height 11
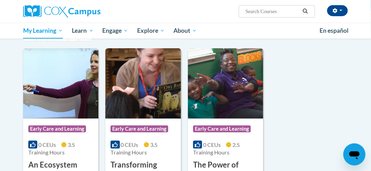
scroll to position [81, 0]
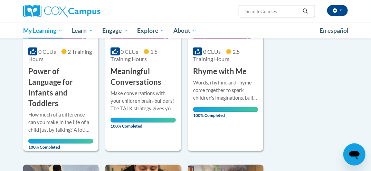
scroll to position [406, 0]
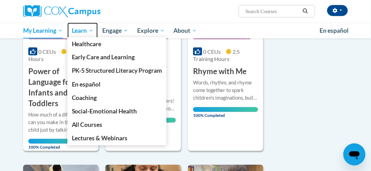
click at [80, 30] on span "Learn" at bounding box center [83, 31] width 22 height 8
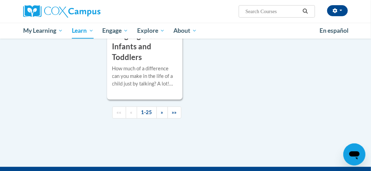
scroll to position [1886, 0]
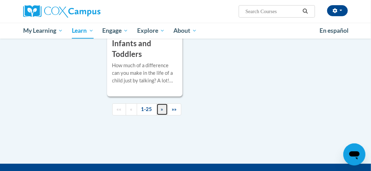
click at [161, 106] on span "»" at bounding box center [162, 109] width 2 height 6
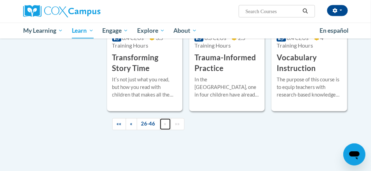
scroll to position [1332, 0]
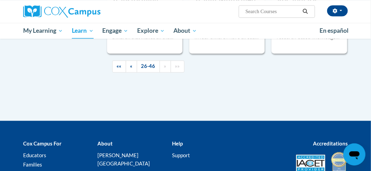
scroll to position [1393, 0]
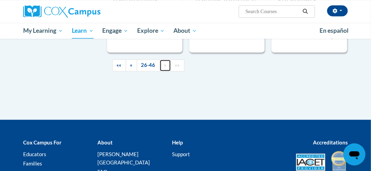
click at [164, 66] on span "»" at bounding box center [165, 65] width 2 height 6
click at [130, 63] on span "«" at bounding box center [131, 65] width 2 height 6
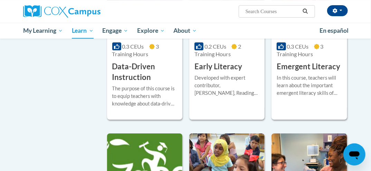
scroll to position [826, 0]
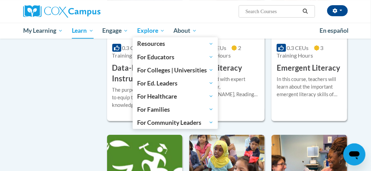
click at [153, 30] on span "Explore" at bounding box center [151, 31] width 28 height 8
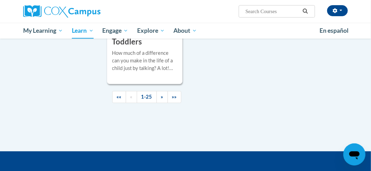
scroll to position [1910, 0]
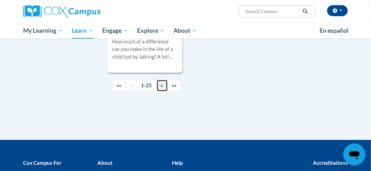
click at [161, 83] on span "»" at bounding box center [162, 86] width 2 height 6
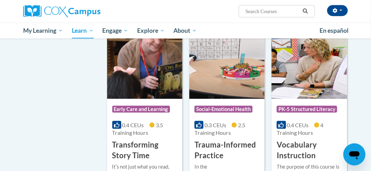
scroll to position [1245, 0]
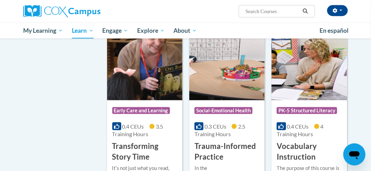
click at [254, 8] on input "Search..." at bounding box center [272, 11] width 55 height 8
type input "early childhood champion mayor ear;y literacy award"
click at [304, 11] on icon "Search" at bounding box center [305, 11] width 6 height 5
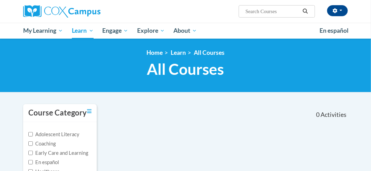
type input "early childhood champion mayor ear;y literacy award"
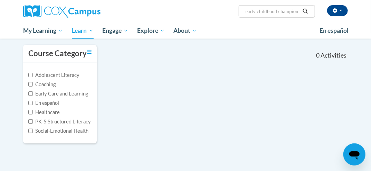
scroll to position [49, 0]
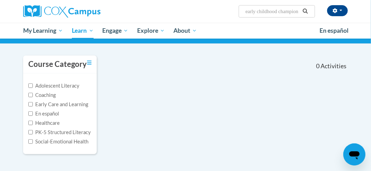
click at [30, 108] on label "Early Care and Learning" at bounding box center [58, 105] width 60 height 8
click at [30, 107] on input "Early Care and Learning" at bounding box center [30, 104] width 4 height 4
checkbox input "true"
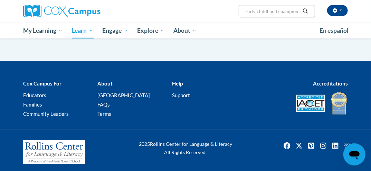
scroll to position [1326, 0]
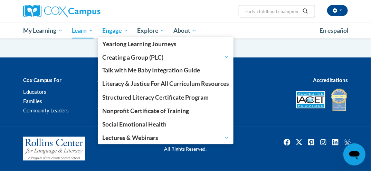
click at [109, 29] on span "Engage" at bounding box center [115, 31] width 26 height 8
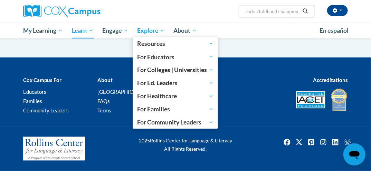
click at [149, 27] on span "Explore" at bounding box center [151, 31] width 28 height 8
click at [151, 26] on link "Explore" at bounding box center [151, 31] width 37 height 16
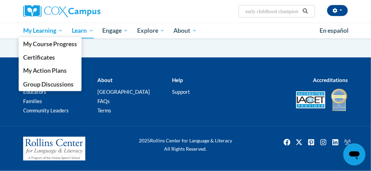
click at [43, 34] on span "My Learning" at bounding box center [43, 31] width 40 height 8
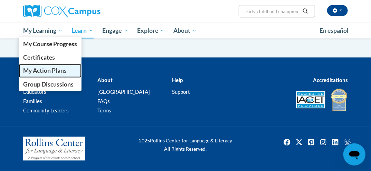
click at [37, 70] on span "My Action Plans" at bounding box center [44, 70] width 43 height 7
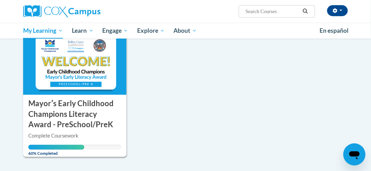
scroll to position [100, 0]
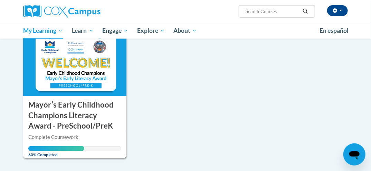
click at [61, 83] on img at bounding box center [74, 61] width 103 height 70
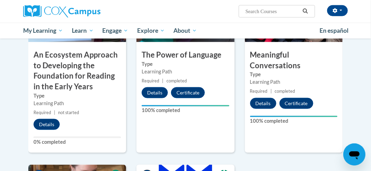
scroll to position [276, 0]
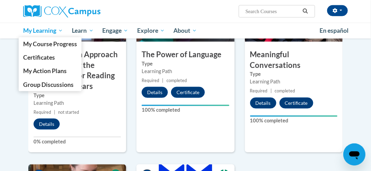
click at [45, 31] on span "My Learning" at bounding box center [43, 31] width 40 height 8
click at [44, 32] on span "My Learning" at bounding box center [43, 31] width 40 height 8
click at [59, 31] on span "My Learning" at bounding box center [43, 31] width 40 height 8
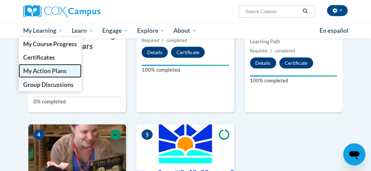
click at [30, 76] on link "My Action Plans" at bounding box center [50, 70] width 63 height 13
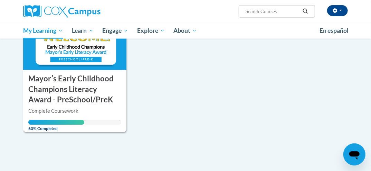
scroll to position [119, 0]
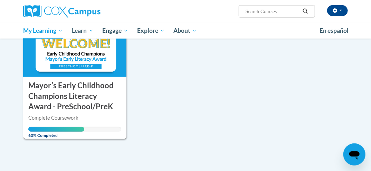
click at [69, 130] on span "60% Completed" at bounding box center [56, 132] width 56 height 11
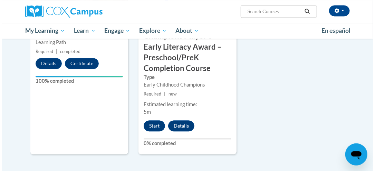
scroll to position [499, 0]
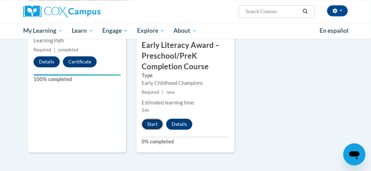
click at [150, 121] on button "Start" at bounding box center [152, 124] width 21 height 11
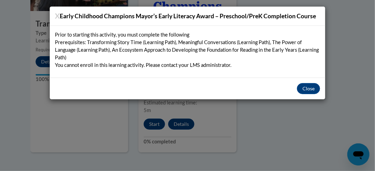
click at [6, 116] on div "X Early Childhood Champions Mayor’s Early Literacy Award – Preschool/PreK Compl…" at bounding box center [187, 85] width 375 height 171
click at [317, 86] on button "Close" at bounding box center [308, 88] width 23 height 11
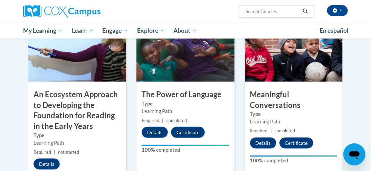
scroll to position [257, 0]
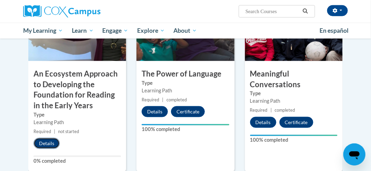
click at [47, 141] on button "Details" at bounding box center [46, 143] width 26 height 11
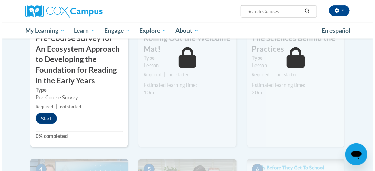
scroll to position [269, 0]
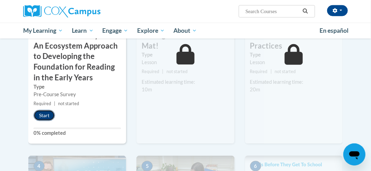
click at [47, 116] on button "Start" at bounding box center [43, 115] width 21 height 11
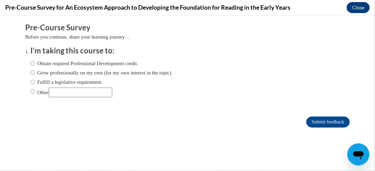
scroll to position [0, 0]
click at [30, 78] on input "Fulfill a legislative requirement." at bounding box center [32, 82] width 4 height 8
radio input "true"
click at [322, 120] on input "Submit feedback" at bounding box center [327, 121] width 43 height 11
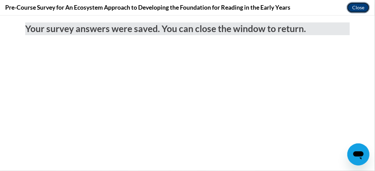
click at [358, 3] on button "Close" at bounding box center [358, 7] width 23 height 11
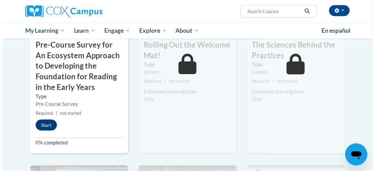
scroll to position [263, 0]
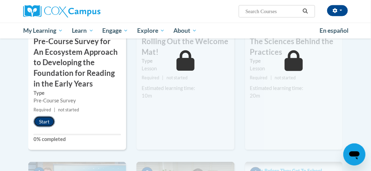
click at [43, 120] on button "Start" at bounding box center [43, 121] width 21 height 11
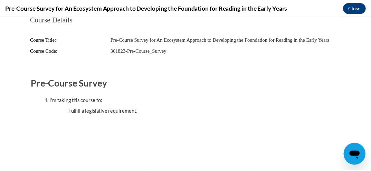
scroll to position [1, 0]
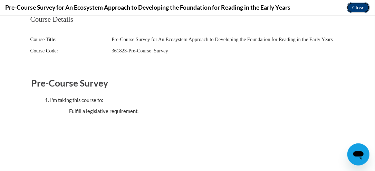
click at [352, 8] on button "Close" at bounding box center [358, 7] width 23 height 11
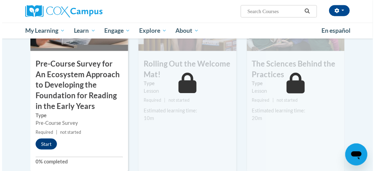
scroll to position [238, 0]
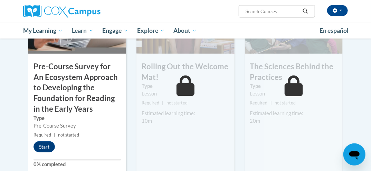
click at [182, 95] on icon at bounding box center [185, 86] width 18 height 21
click at [41, 145] on button "Start" at bounding box center [43, 147] width 21 height 11
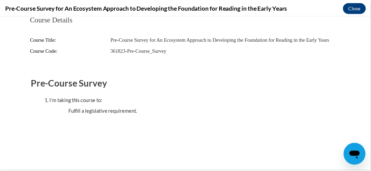
scroll to position [0, 0]
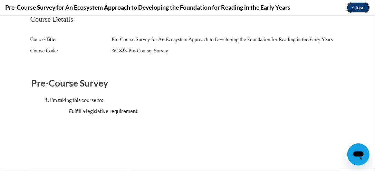
click at [356, 7] on button "Close" at bounding box center [358, 7] width 23 height 11
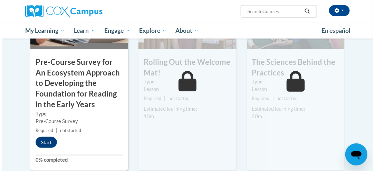
scroll to position [242, 0]
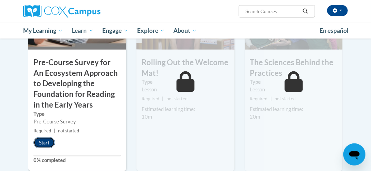
click at [42, 141] on button "Start" at bounding box center [43, 142] width 21 height 11
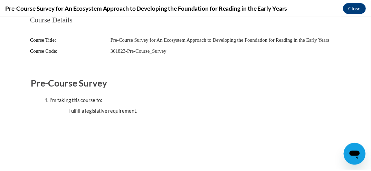
scroll to position [1, 0]
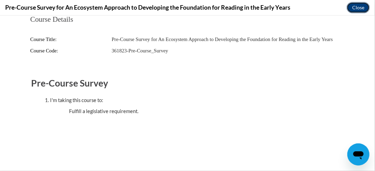
click at [353, 10] on button "Close" at bounding box center [358, 7] width 23 height 11
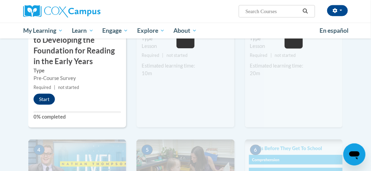
scroll to position [282, 0]
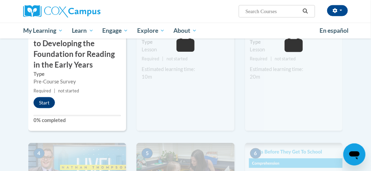
click at [189, 87] on div "2 Rolling Out the Welcome Mat! Type Lesson Required | not started Estimated lea…" at bounding box center [185, 36] width 98 height 191
click at [188, 91] on div "2 Rolling Out the Welcome Mat! Type Lesson Required | not started Estimated lea…" at bounding box center [185, 36] width 98 height 191
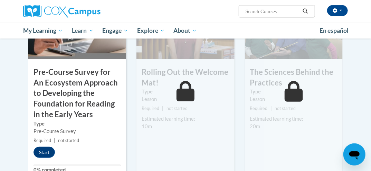
scroll to position [231, 0]
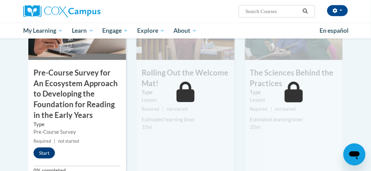
click at [188, 93] on icon at bounding box center [185, 92] width 18 height 21
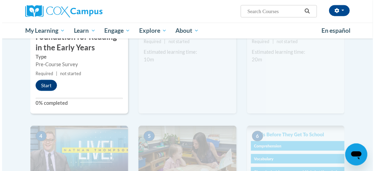
scroll to position [296, 0]
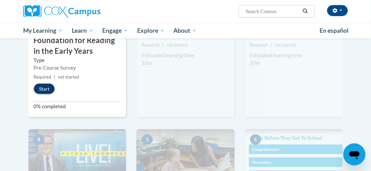
click at [39, 88] on button "Start" at bounding box center [43, 89] width 21 height 11
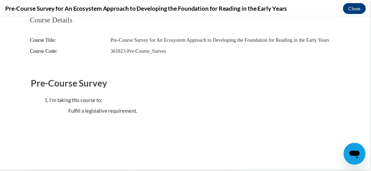
scroll to position [0, 0]
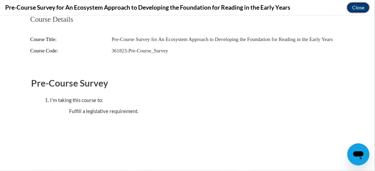
click at [357, 6] on button "Close" at bounding box center [358, 7] width 23 height 11
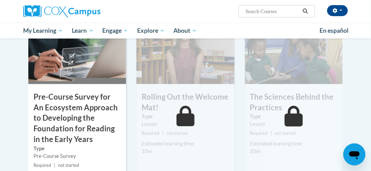
scroll to position [209, 0]
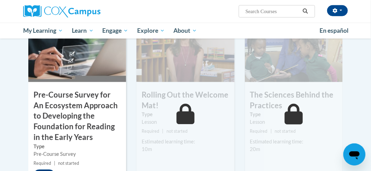
click at [191, 82] on div "2 Rolling Out the Welcome Mat! Type Lesson Required | not started Estimated lea…" at bounding box center [185, 108] width 98 height 191
click at [181, 117] on icon at bounding box center [185, 114] width 18 height 21
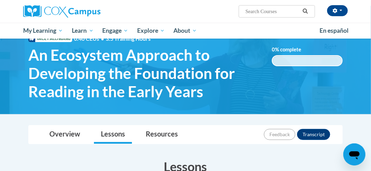
scroll to position [0, 0]
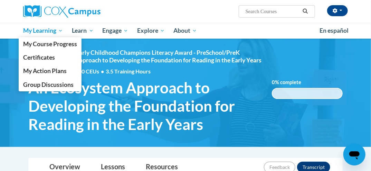
click at [39, 27] on span "My Learning" at bounding box center [43, 31] width 40 height 8
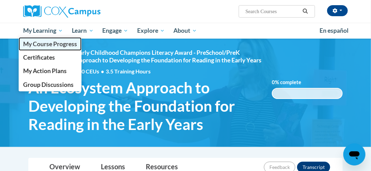
click at [65, 44] on span "My Course Progress" at bounding box center [50, 43] width 54 height 7
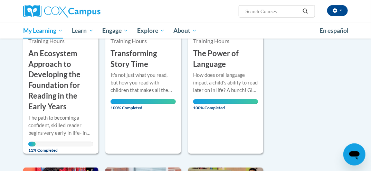
scroll to position [194, 0]
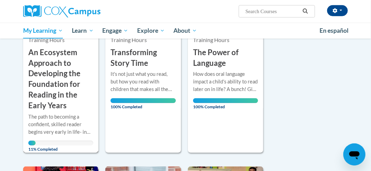
click at [35, 138] on div "The path to becoming a confident, skilled reader begins very early in life- in …" at bounding box center [60, 129] width 65 height 33
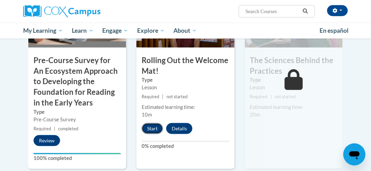
click at [150, 126] on button "Start" at bounding box center [152, 128] width 21 height 11
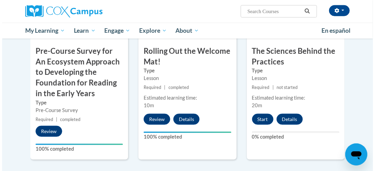
scroll to position [246, 0]
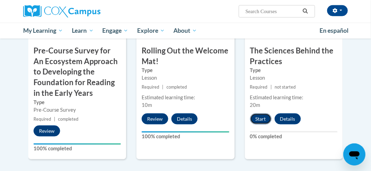
click at [256, 120] on button "Start" at bounding box center [260, 119] width 21 height 11
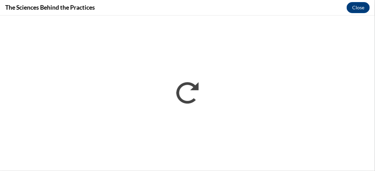
scroll to position [0, 0]
